Goal: Task Accomplishment & Management: Use online tool/utility

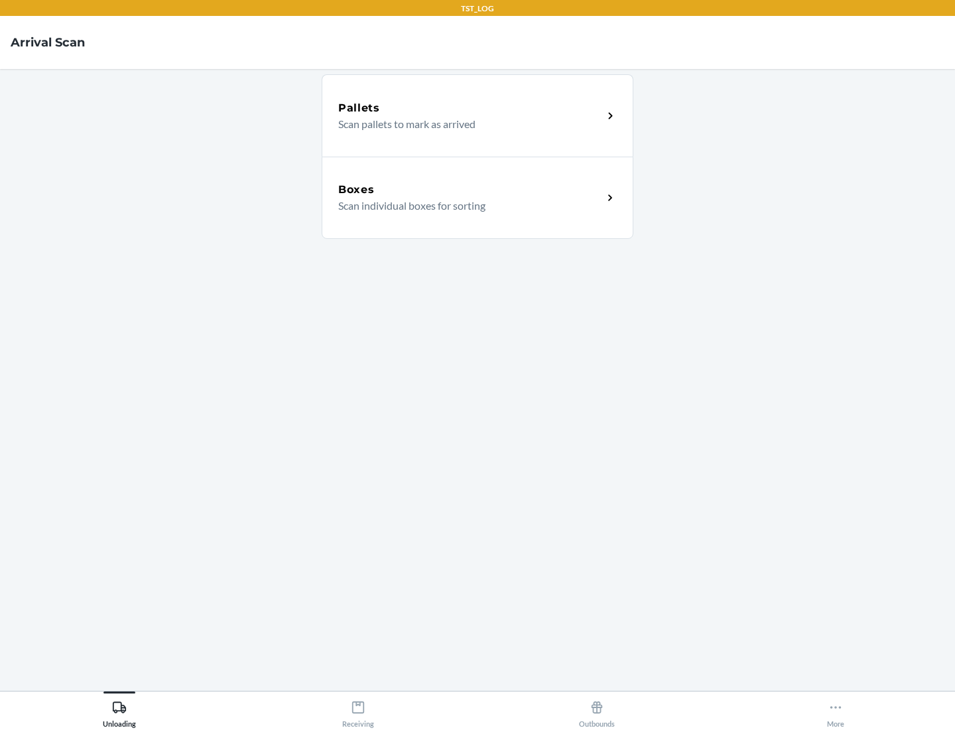
click at [470, 190] on div "Boxes" at bounding box center [470, 190] width 265 height 16
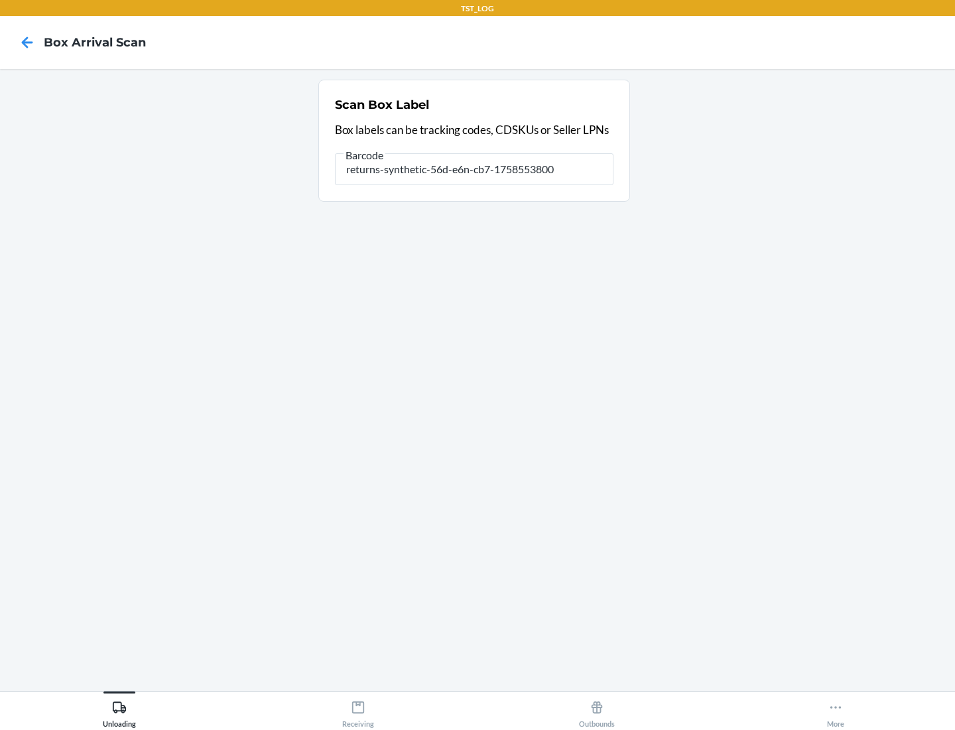
type input "returns-synthetic-56d-e6n-cb7-1758553800"
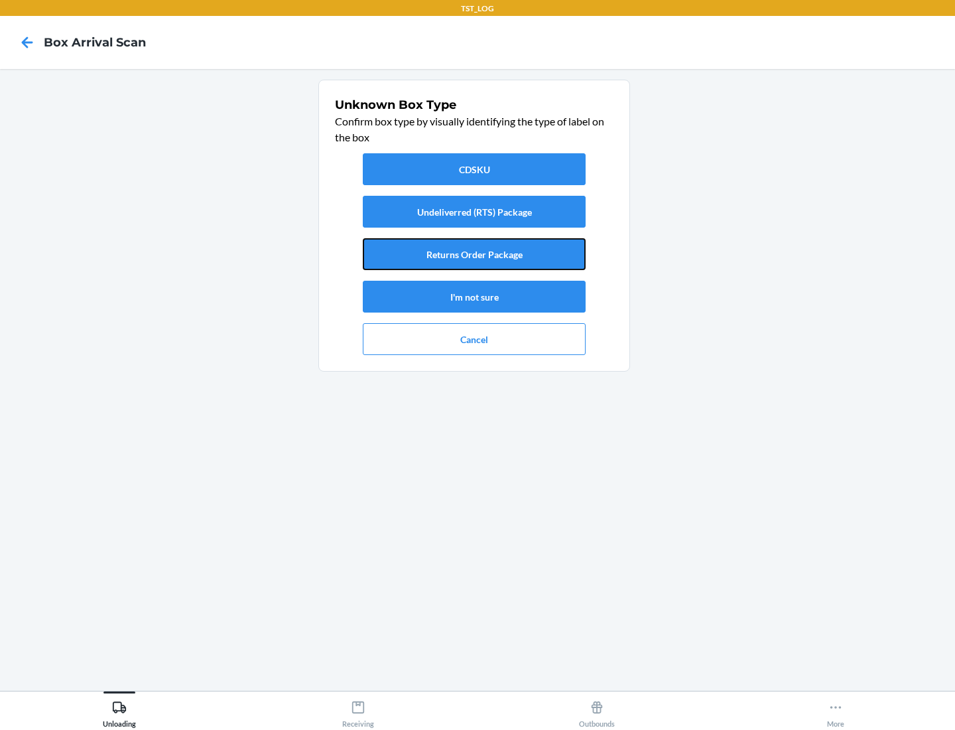
click at [474, 254] on button "Returns Order Package" at bounding box center [474, 254] width 223 height 32
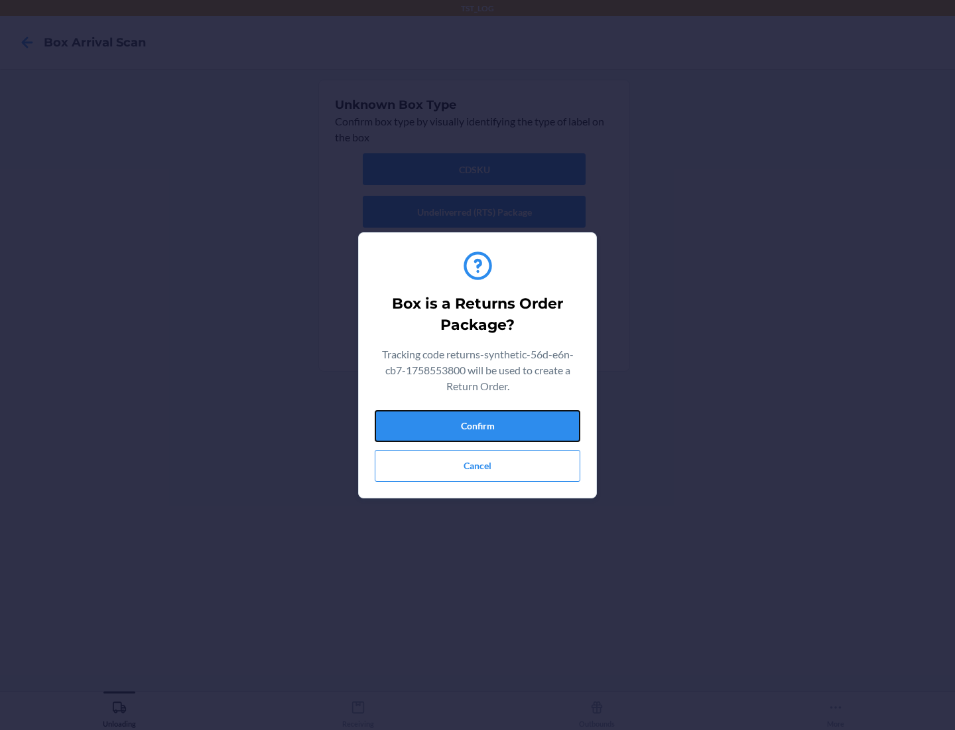
click at [478, 425] on button "Confirm" at bounding box center [478, 426] width 206 height 32
